Goal: Task Accomplishment & Management: Use online tool/utility

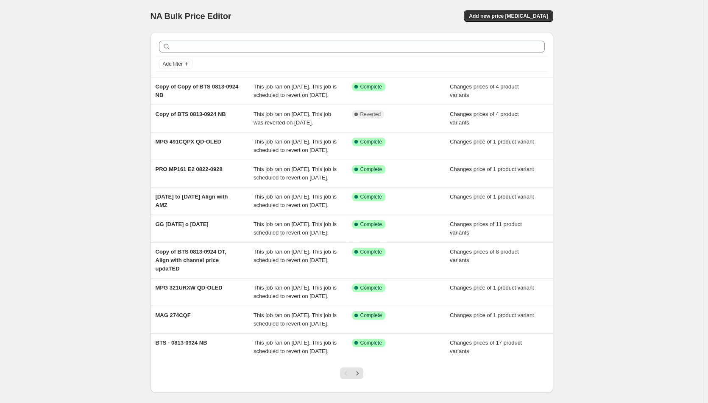
scroll to position [118, 0]
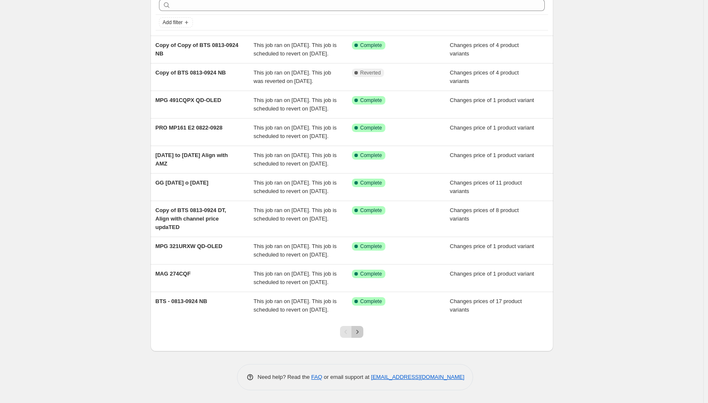
click at [356, 327] on button "Next" at bounding box center [357, 332] width 12 height 12
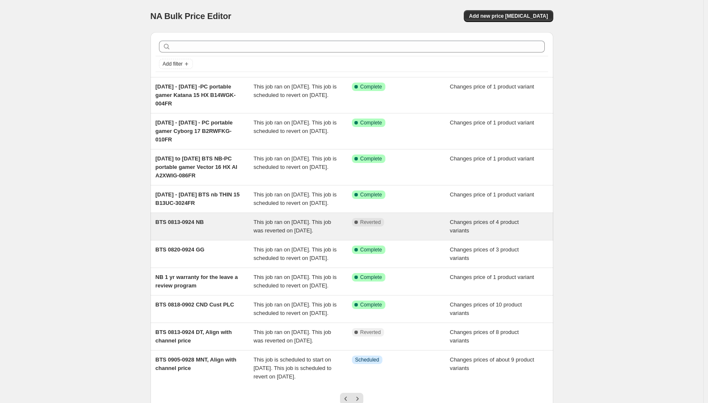
scroll to position [126, 0]
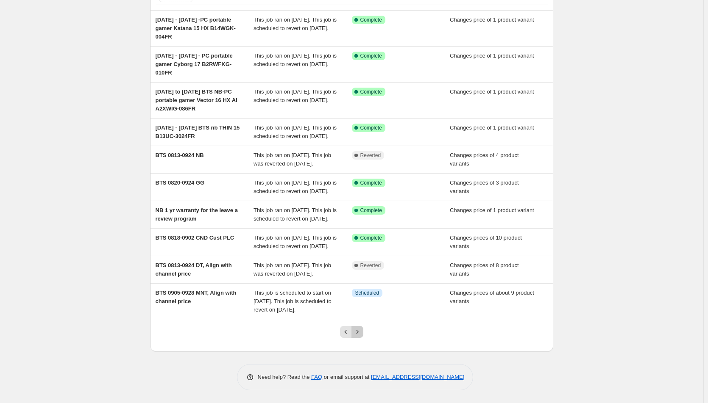
click at [361, 334] on icon "Next" at bounding box center [357, 332] width 8 height 8
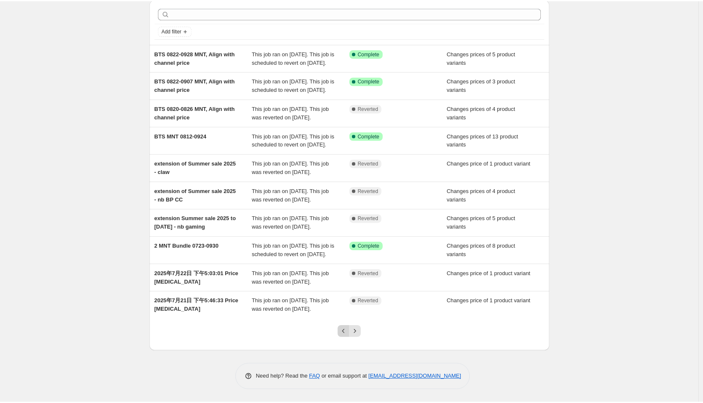
scroll to position [0, 0]
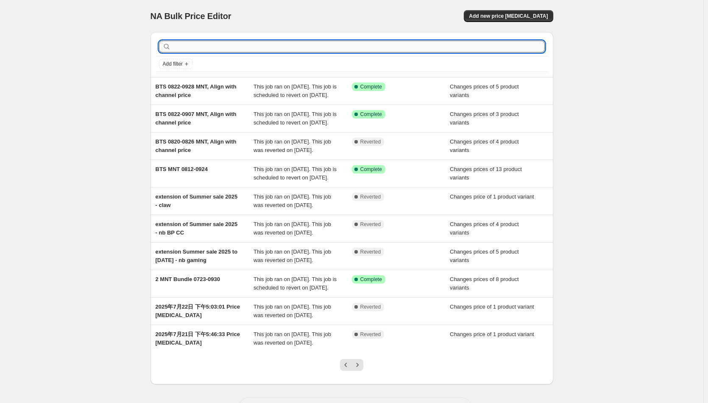
click at [285, 48] on input "text" at bounding box center [358, 47] width 372 height 12
type input "claw"
